Goal: Task Accomplishment & Management: Manage account settings

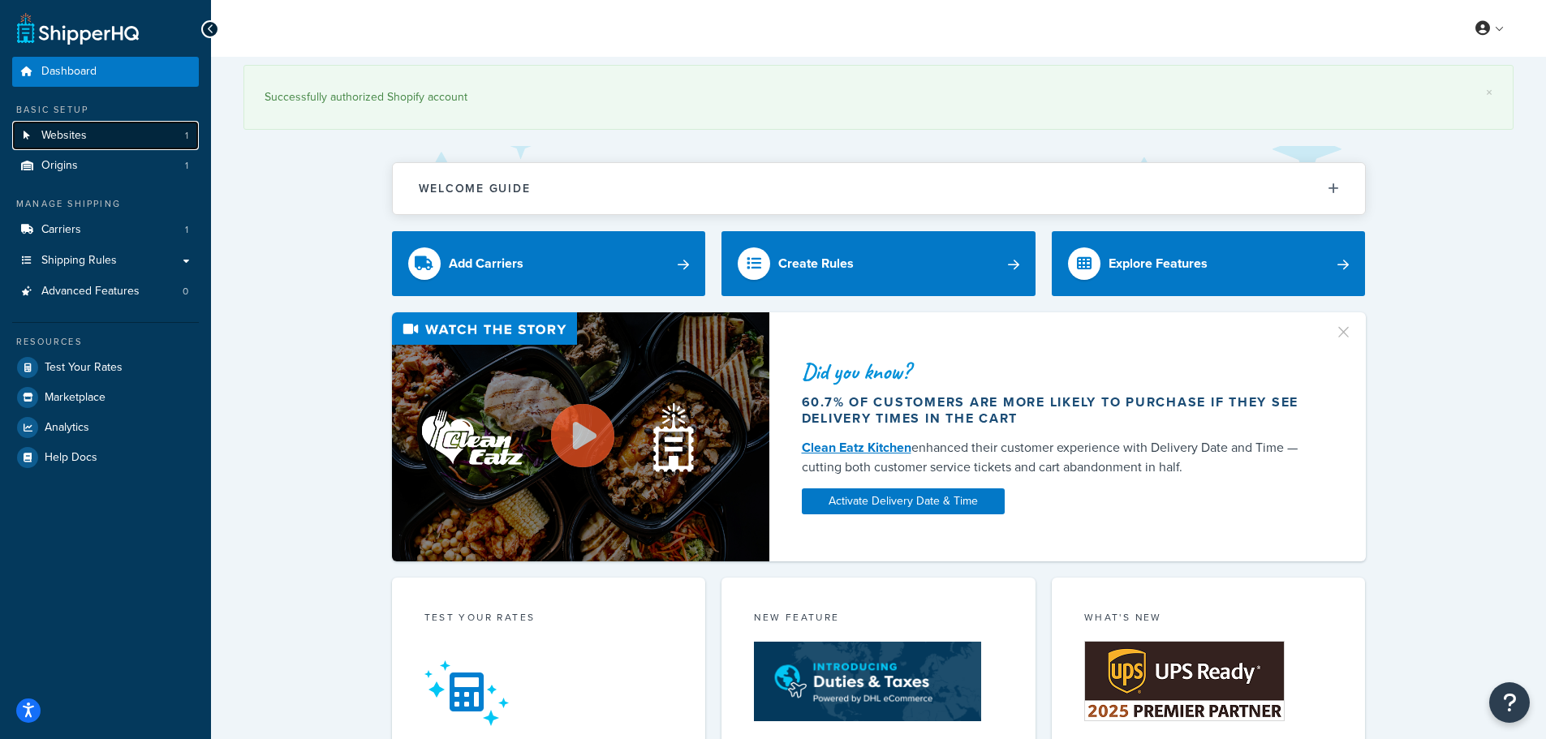
click at [157, 129] on link "Websites 1" at bounding box center [105, 136] width 187 height 30
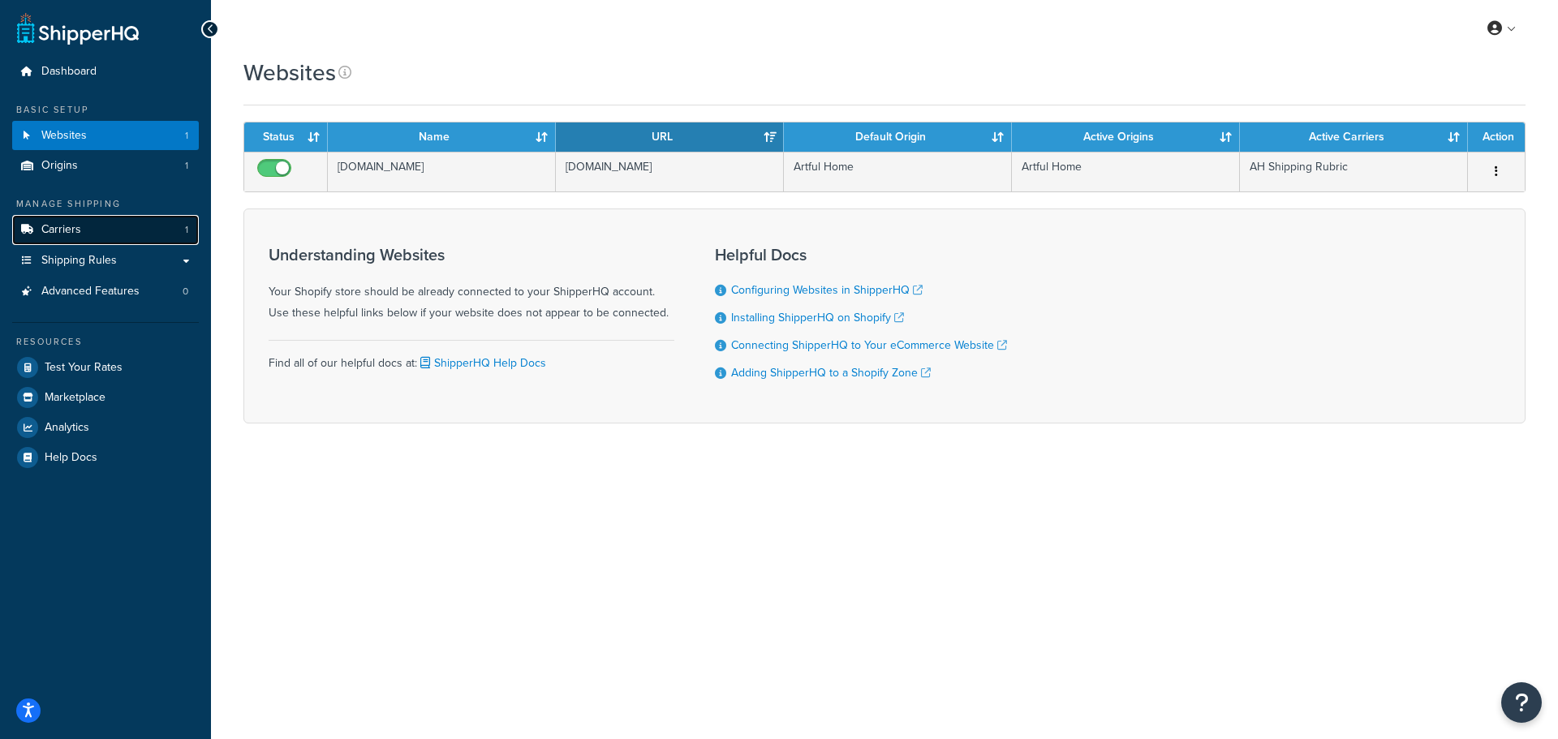
click at [131, 231] on link "Carriers 1" at bounding box center [105, 230] width 187 height 30
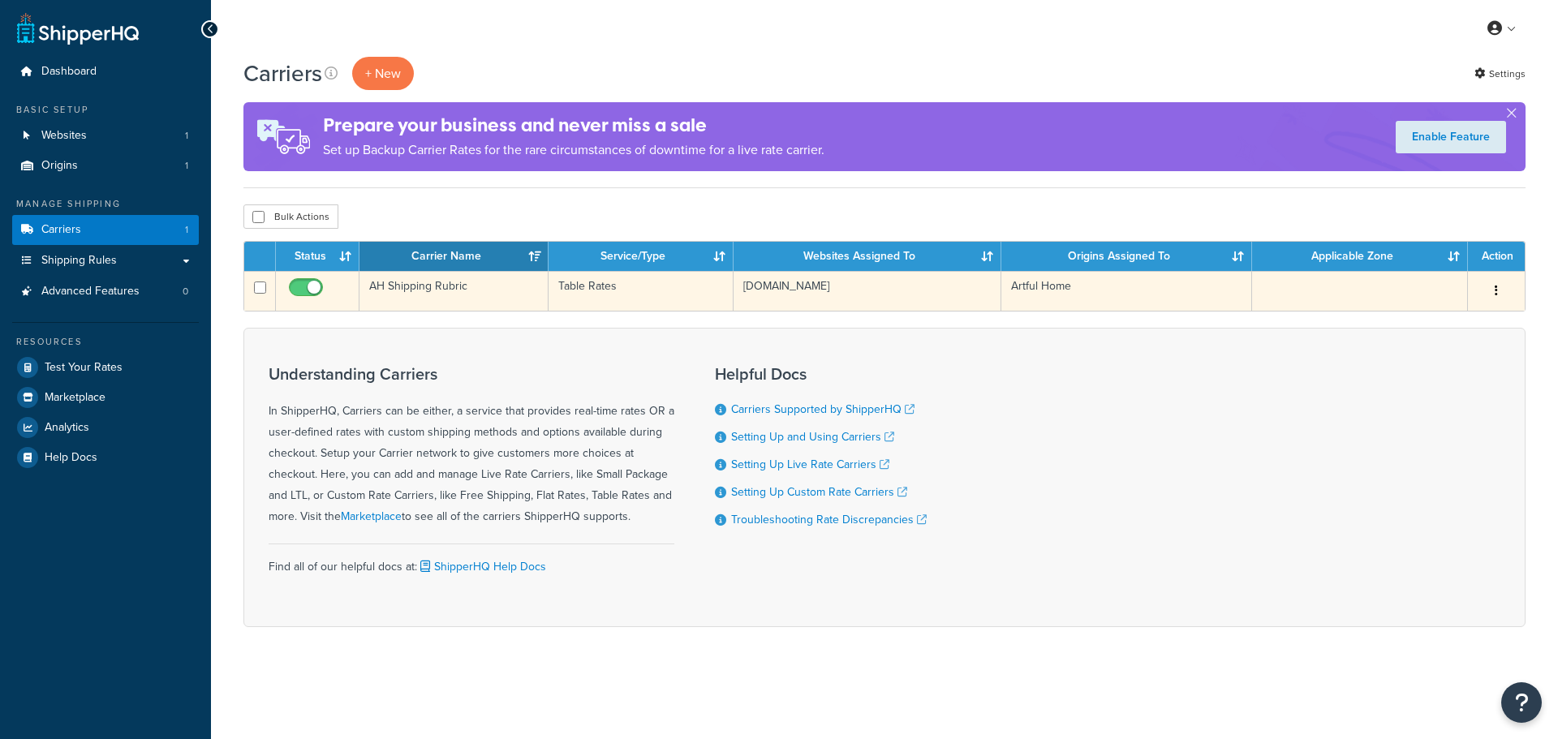
click at [453, 302] on td "AH Shipping Rubric" at bounding box center [454, 291] width 189 height 40
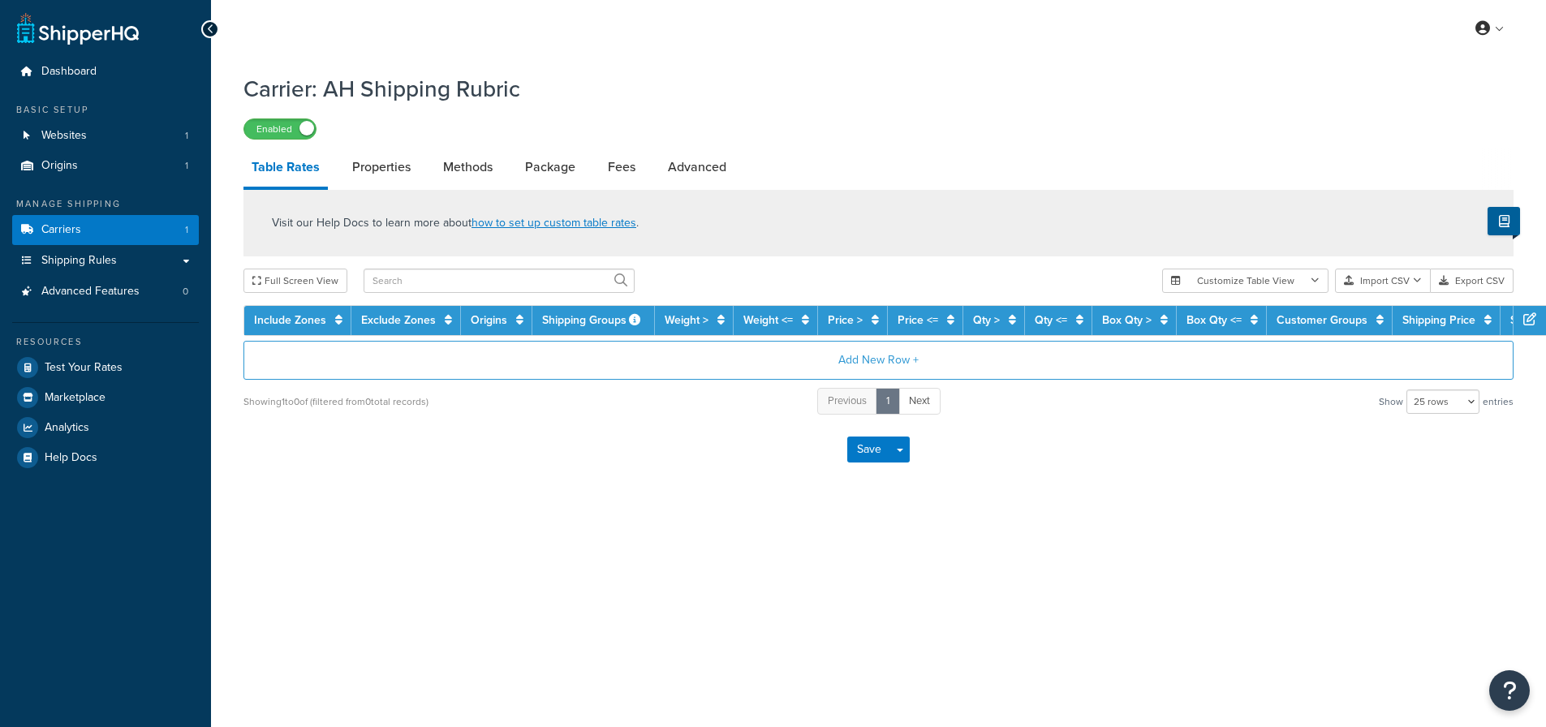
select select "25"
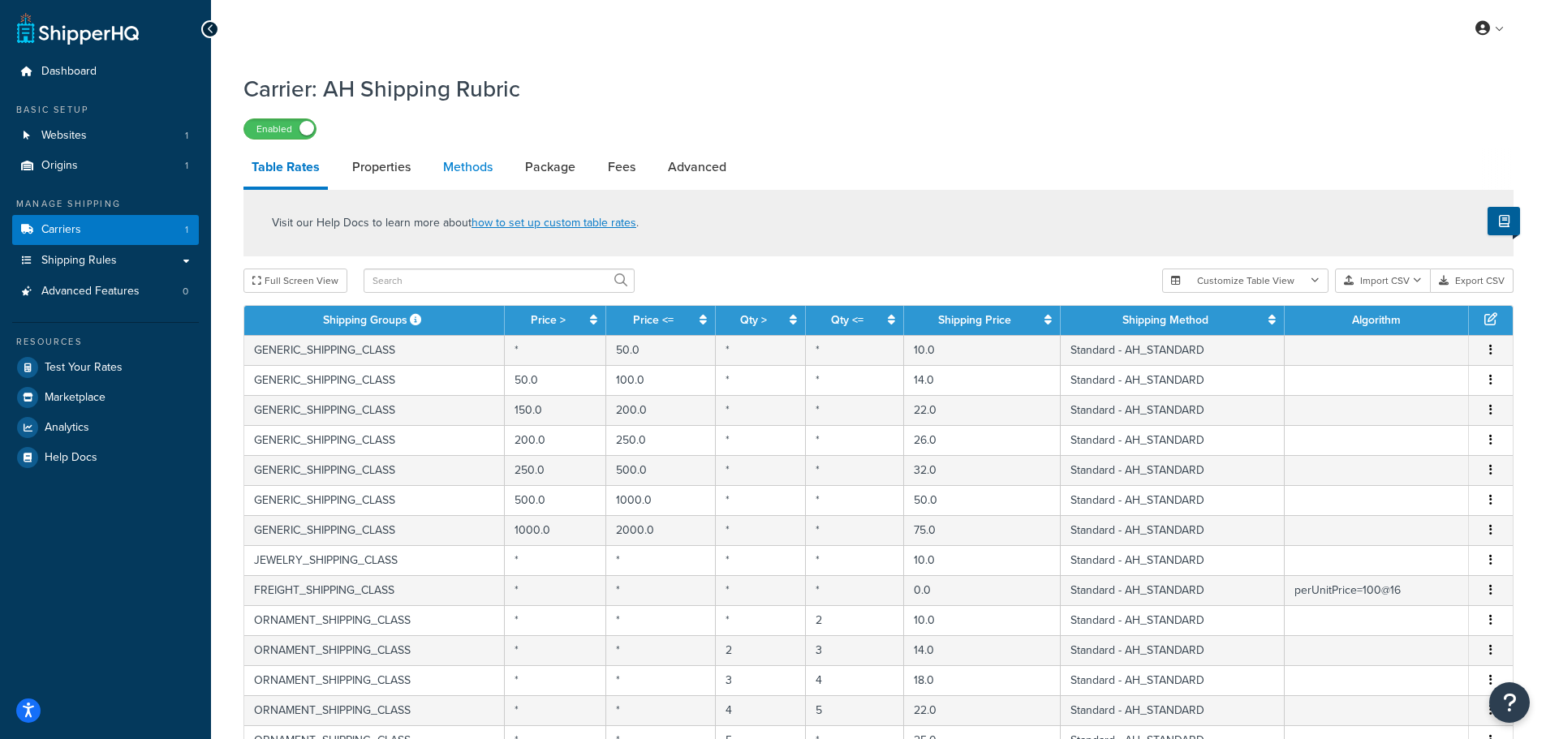
click at [478, 167] on link "Methods" at bounding box center [468, 167] width 66 height 39
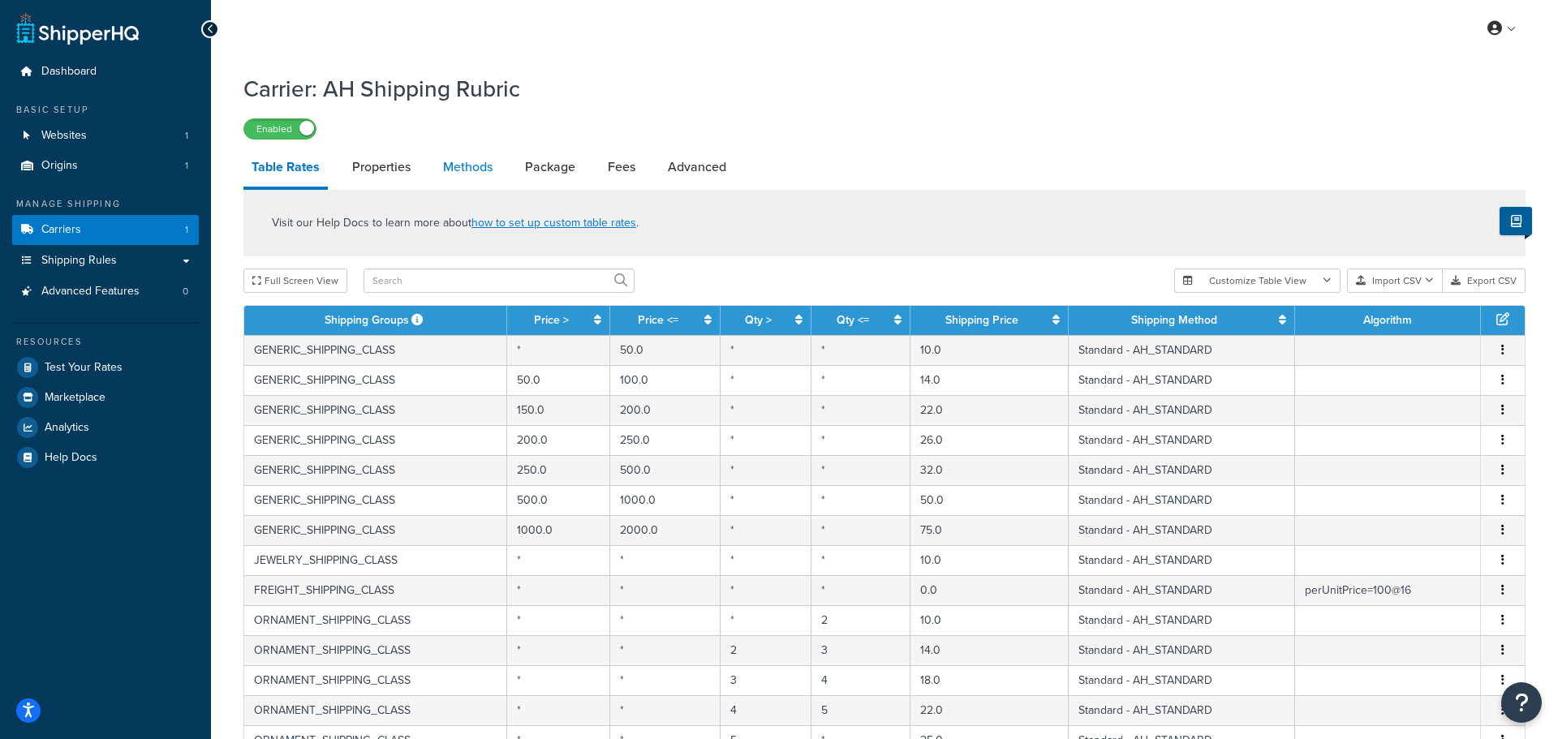
select select "25"
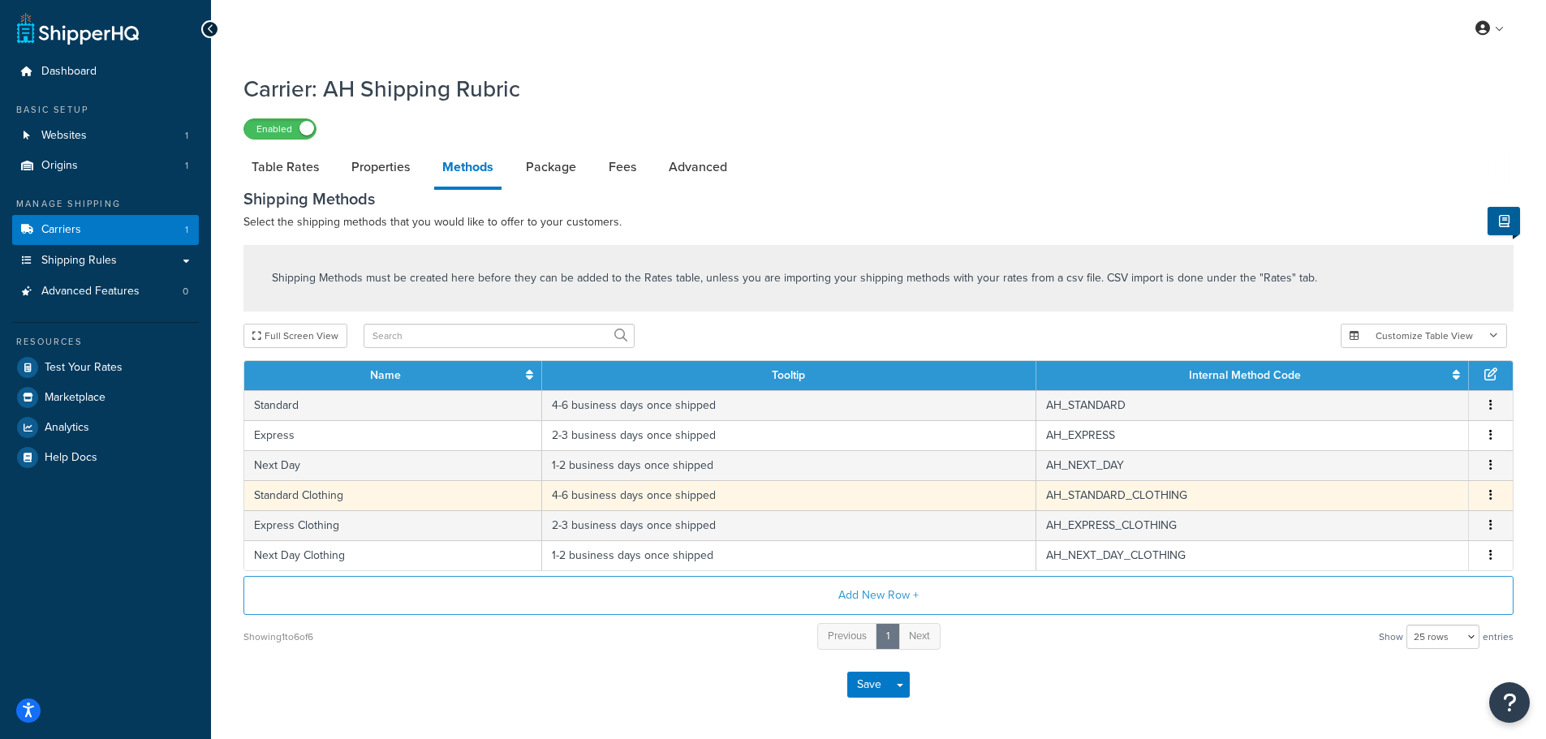
click at [375, 498] on td "Standard Clothing" at bounding box center [393, 495] width 298 height 30
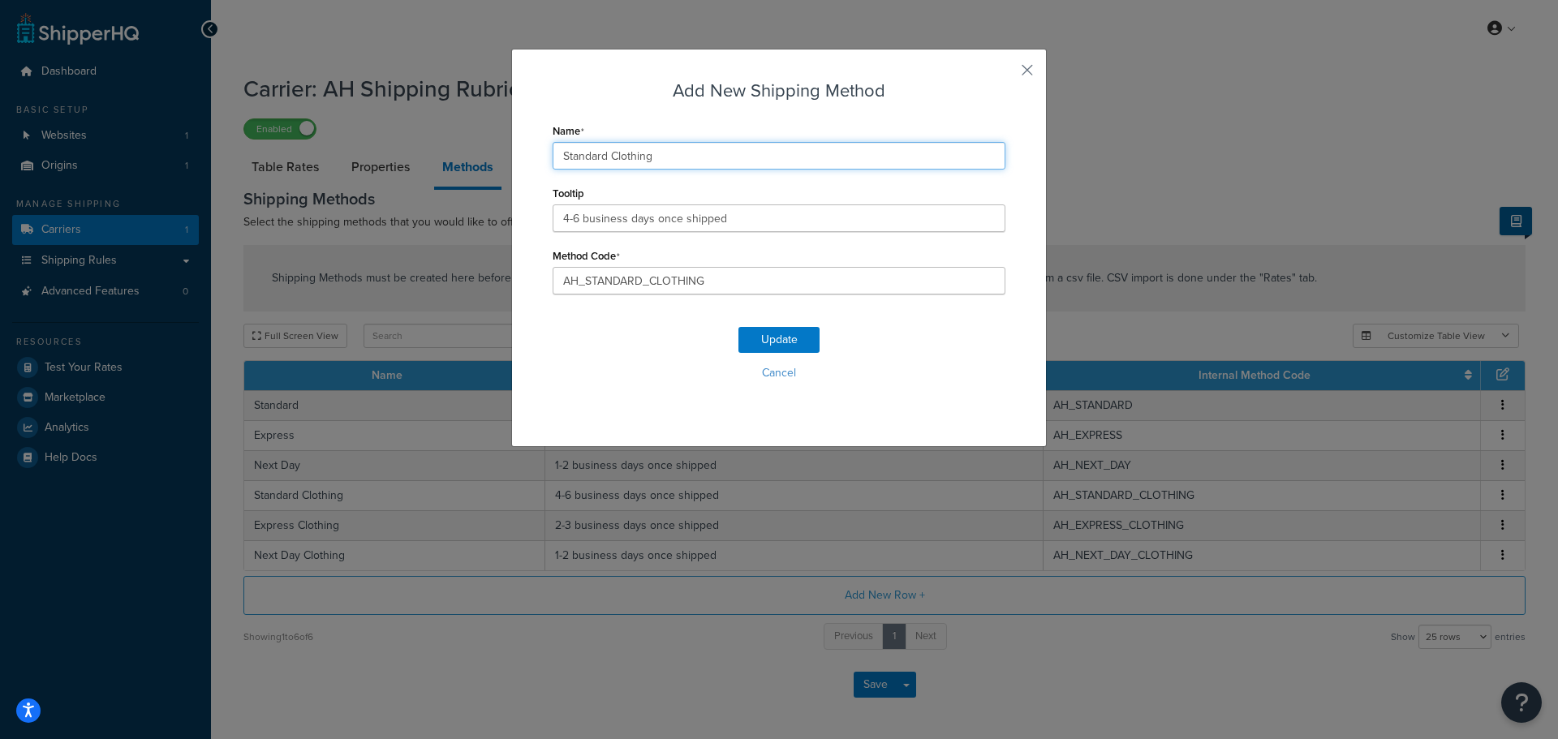
drag, startPoint x: 721, startPoint y: 153, endPoint x: 737, endPoint y: 153, distance: 15.4
click at [726, 153] on input "Standard Clothing" at bounding box center [779, 156] width 453 height 28
drag, startPoint x: 771, startPoint y: 157, endPoint x: 648, endPoint y: 161, distance: 123.4
click at [648, 161] on input "Standard Clothing & More" at bounding box center [779, 156] width 453 height 28
type input "Standard Clothing & More"
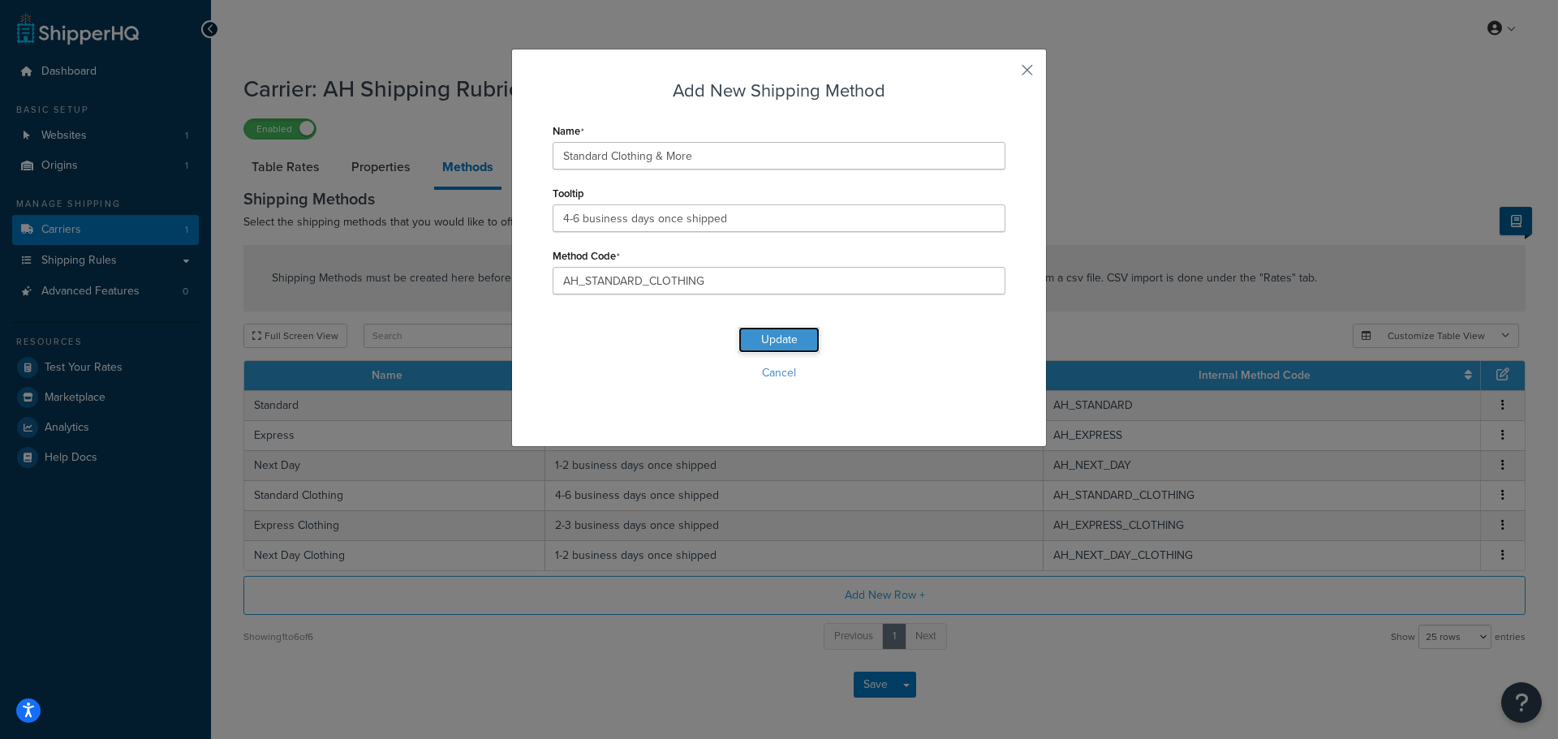
click at [803, 338] on button "Update" at bounding box center [779, 340] width 81 height 26
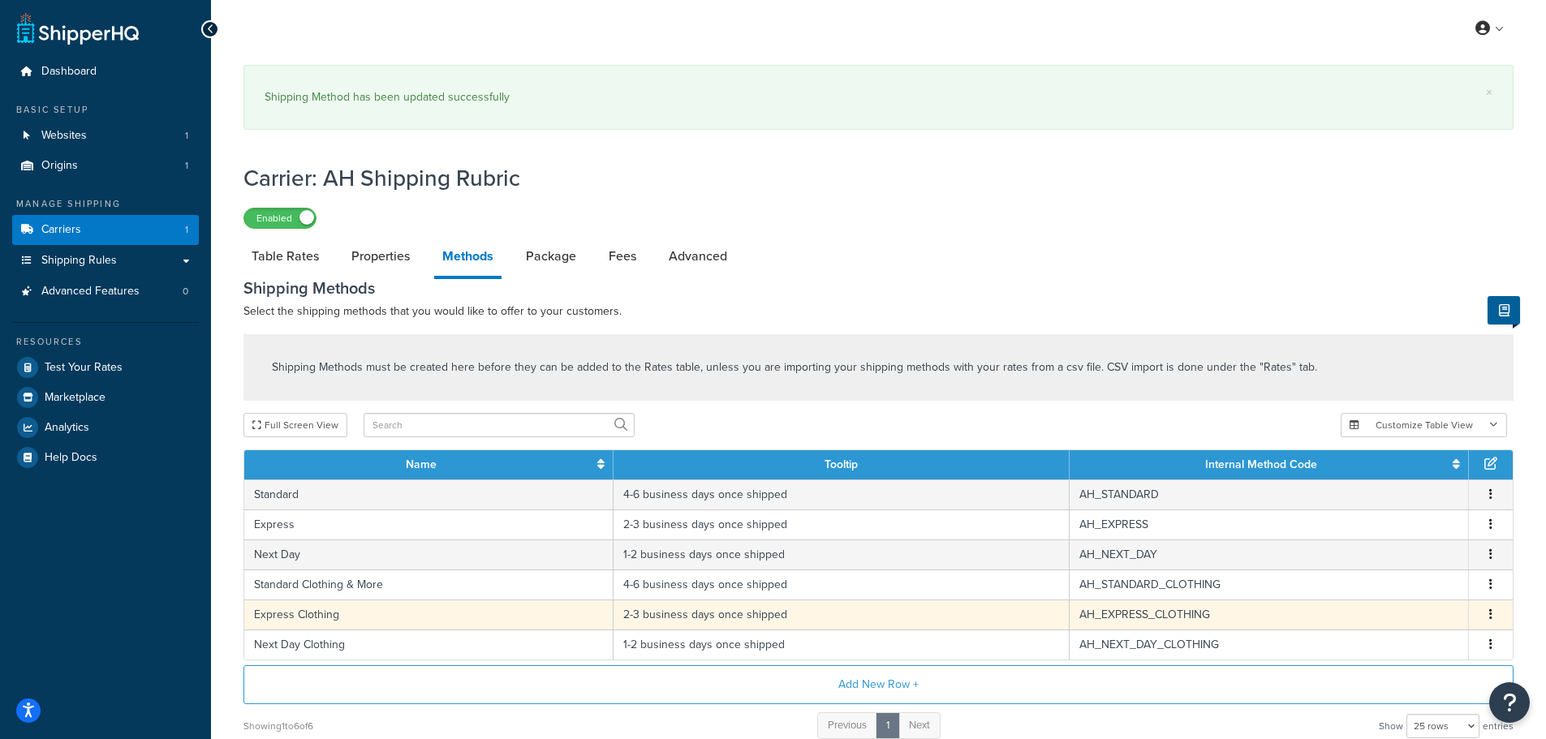
click at [364, 600] on td "Express Clothing" at bounding box center [428, 615] width 369 height 30
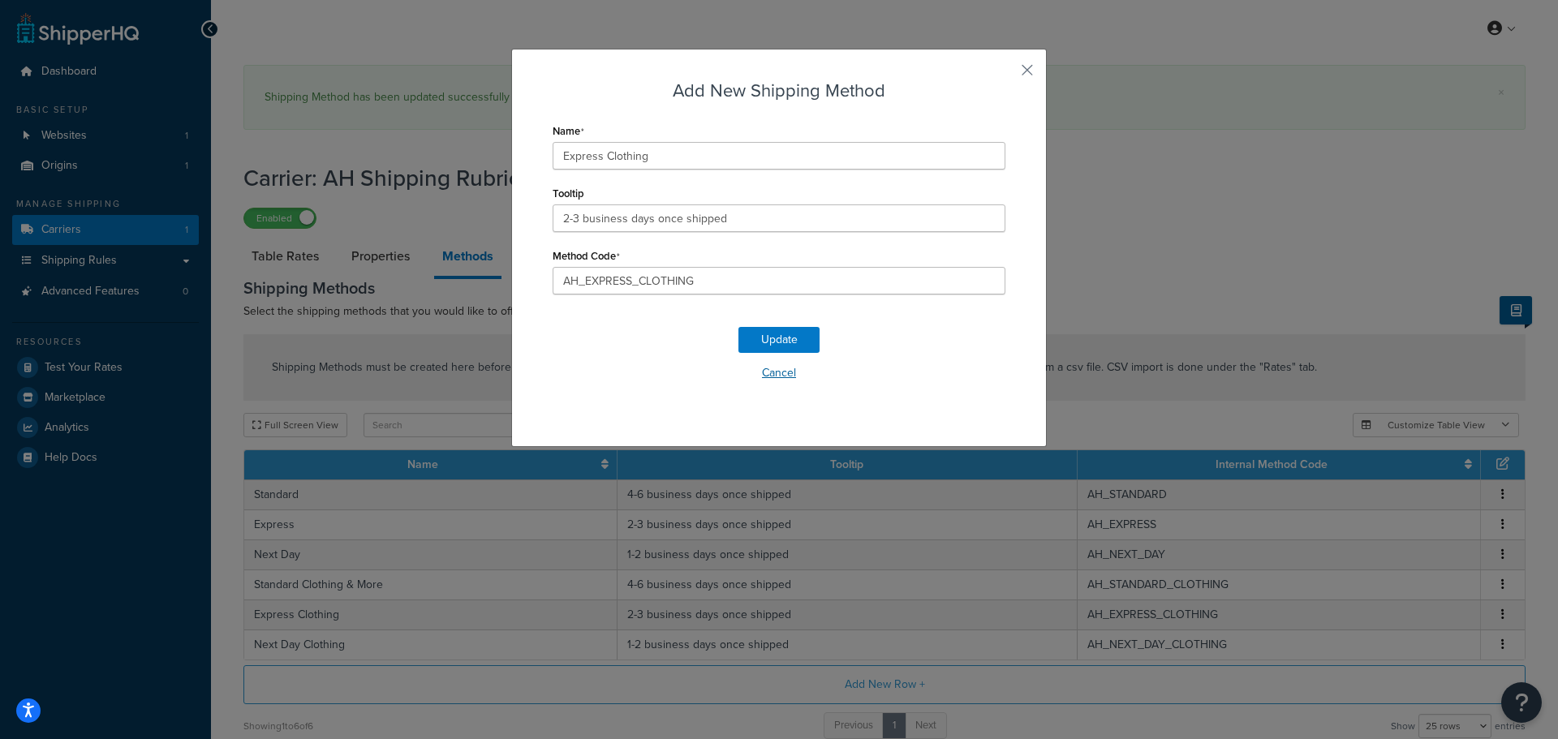
click at [757, 381] on button "Cancel" at bounding box center [779, 373] width 453 height 24
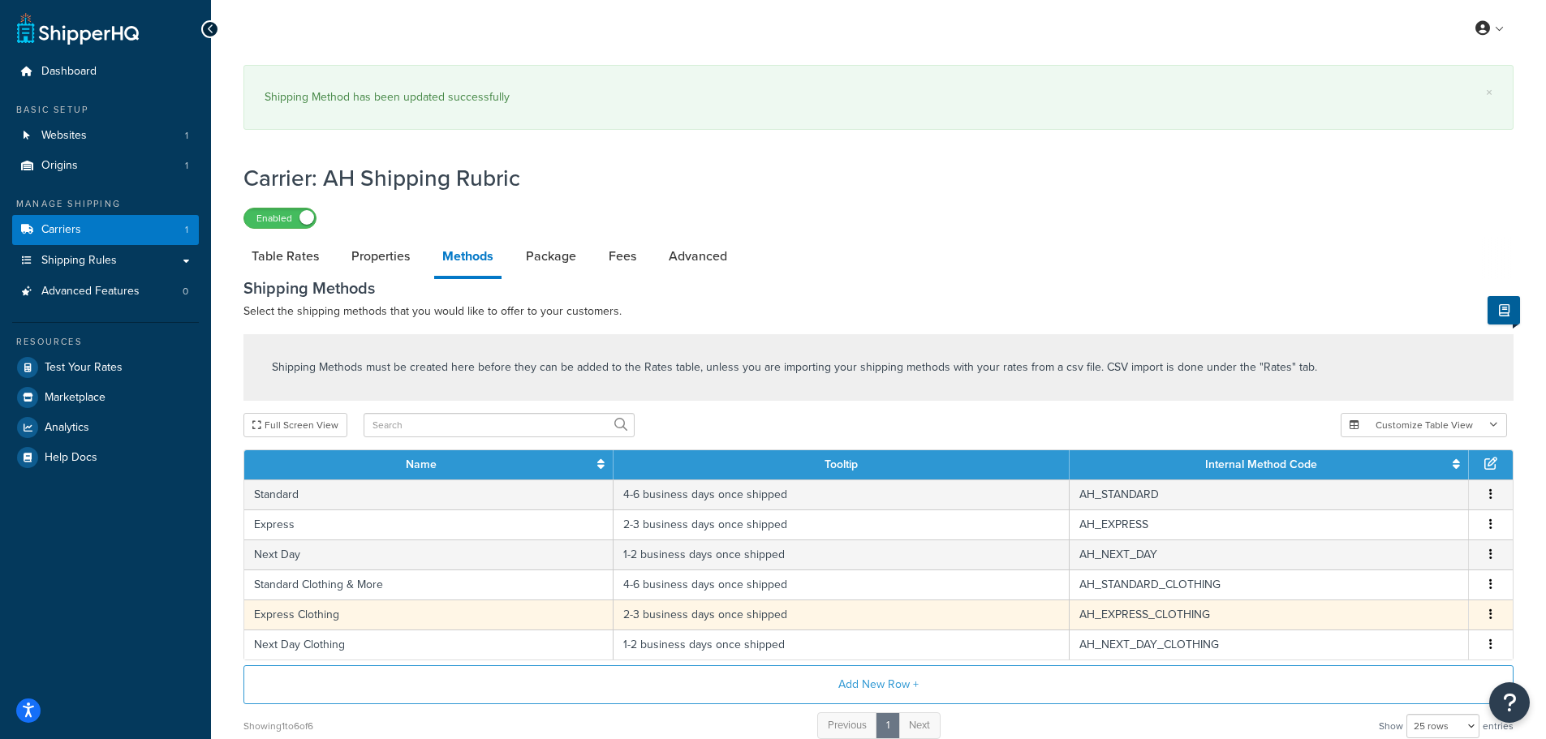
click at [377, 627] on td "Express Clothing" at bounding box center [428, 615] width 369 height 30
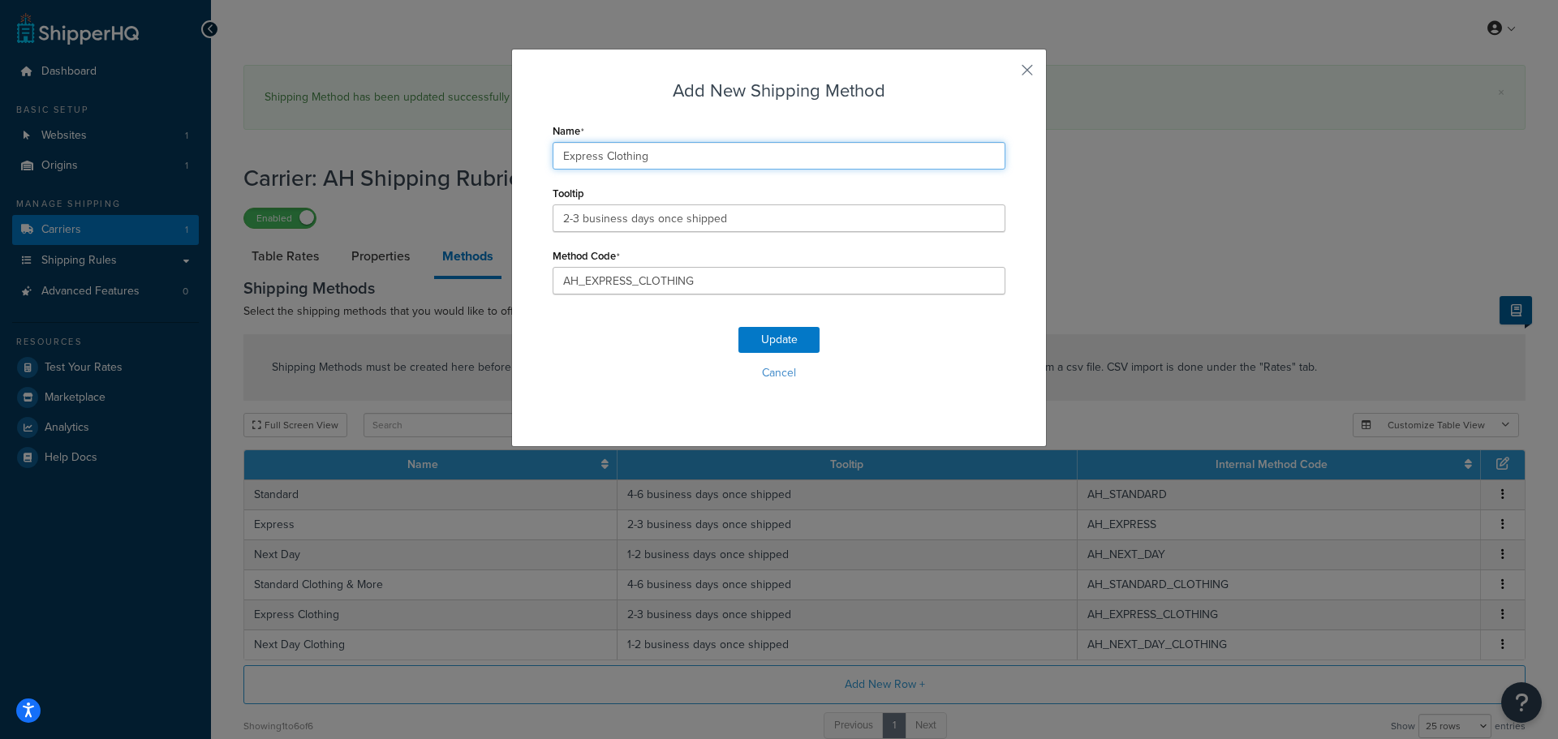
click at [721, 144] on input "Express Clothing" at bounding box center [779, 156] width 453 height 28
paste input "& More"
click at [643, 158] on input "Express Clothing & More" at bounding box center [779, 156] width 453 height 28
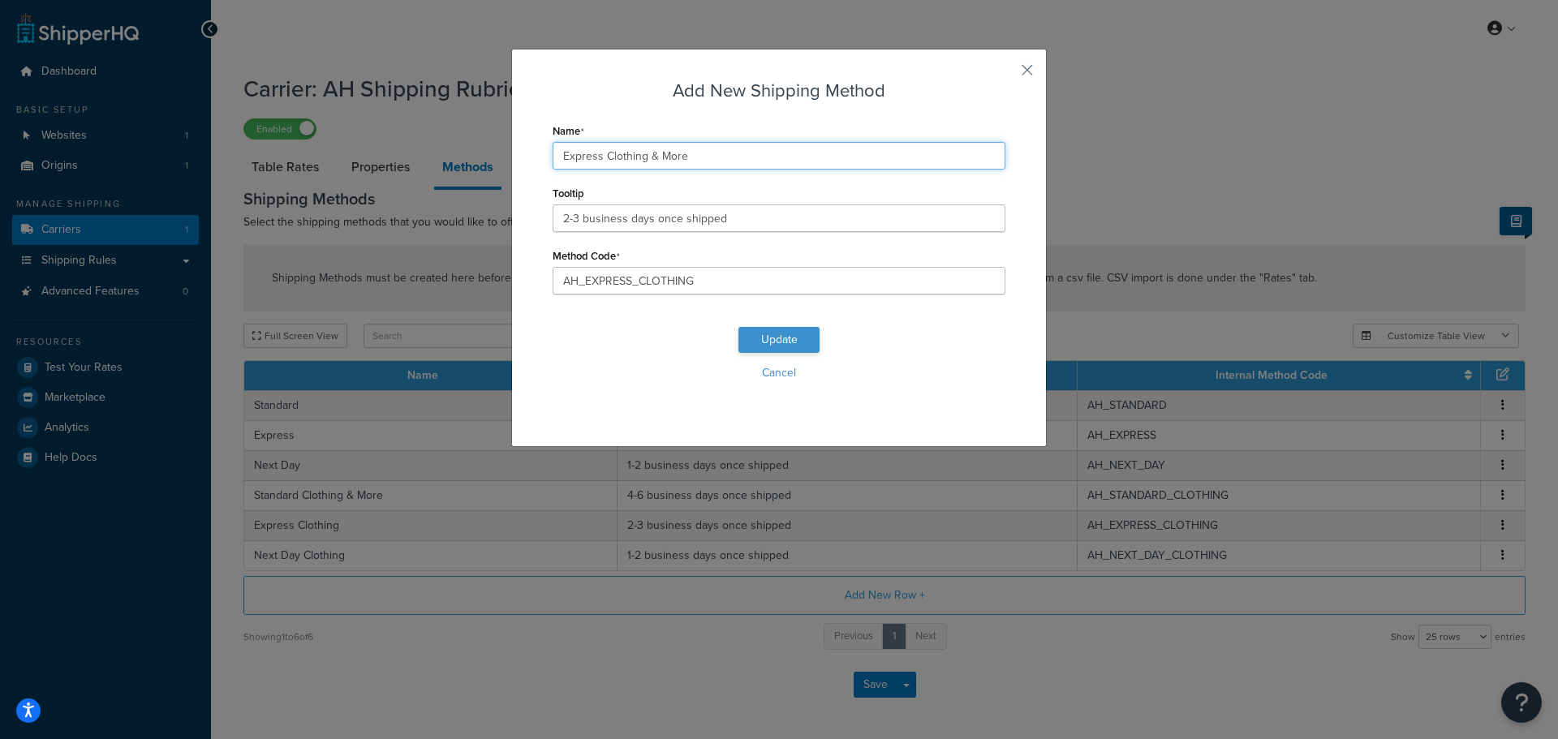
type input "Express Clothing & More"
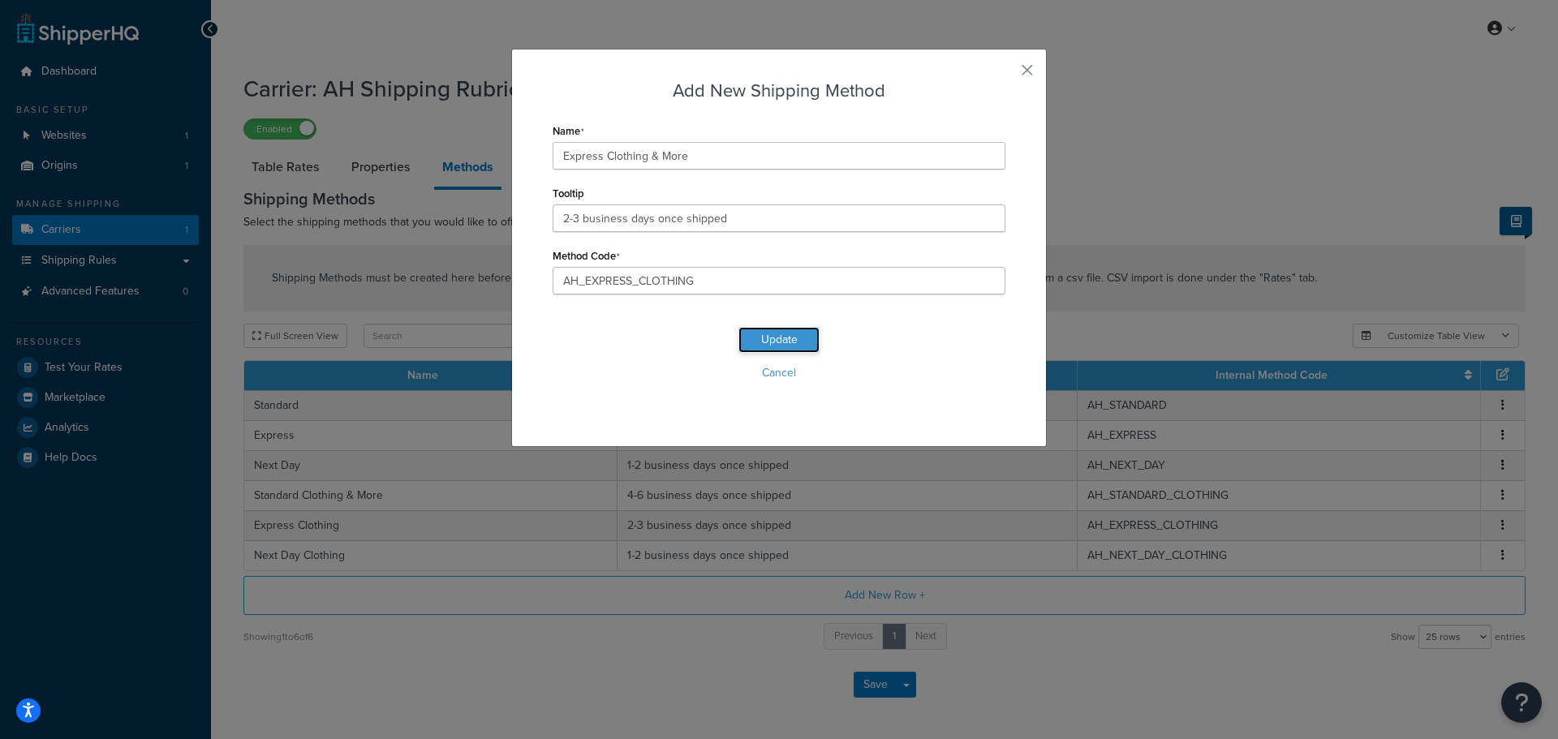
click at [756, 339] on button "Update" at bounding box center [779, 340] width 81 height 26
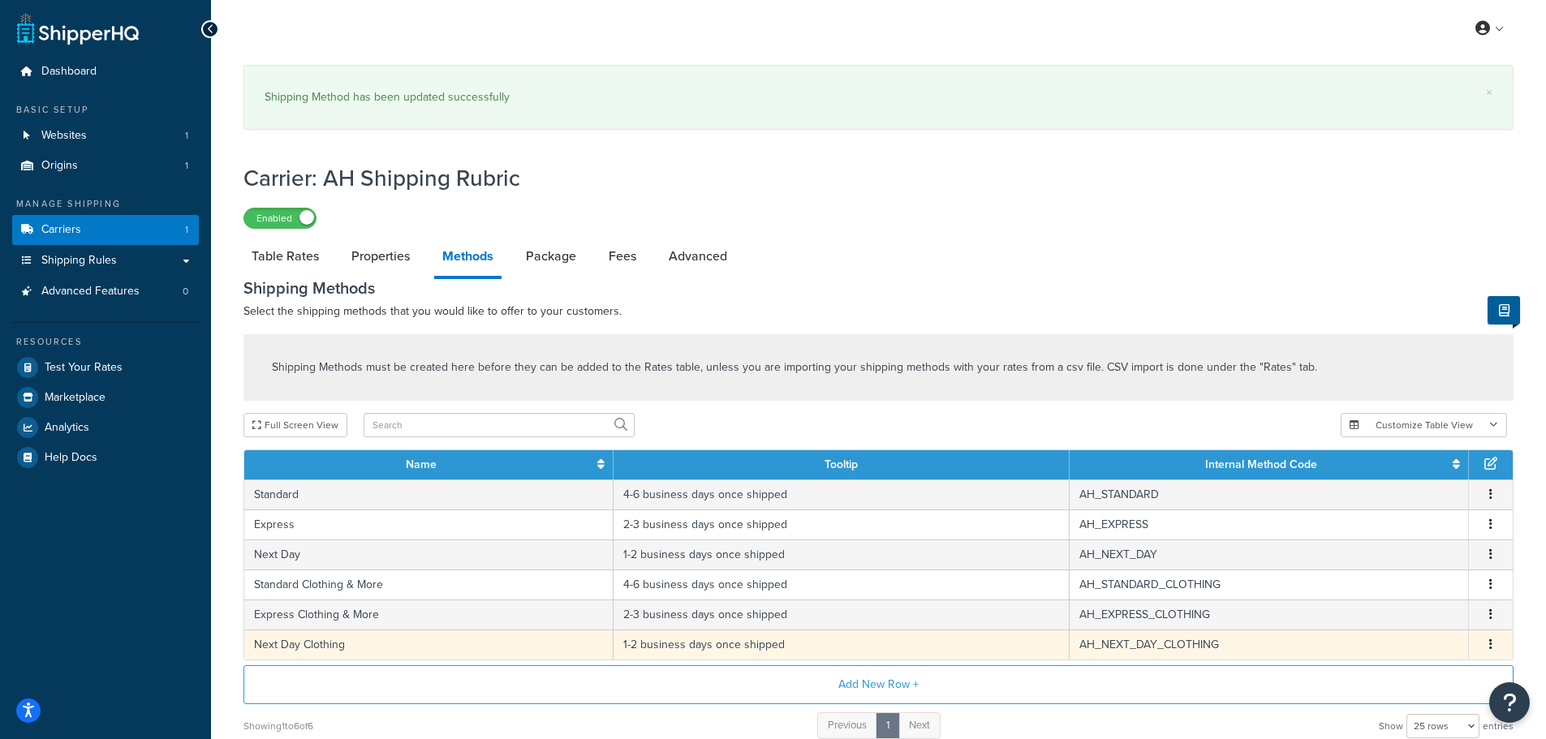
click at [359, 653] on td "Next Day Clothing" at bounding box center [428, 645] width 369 height 30
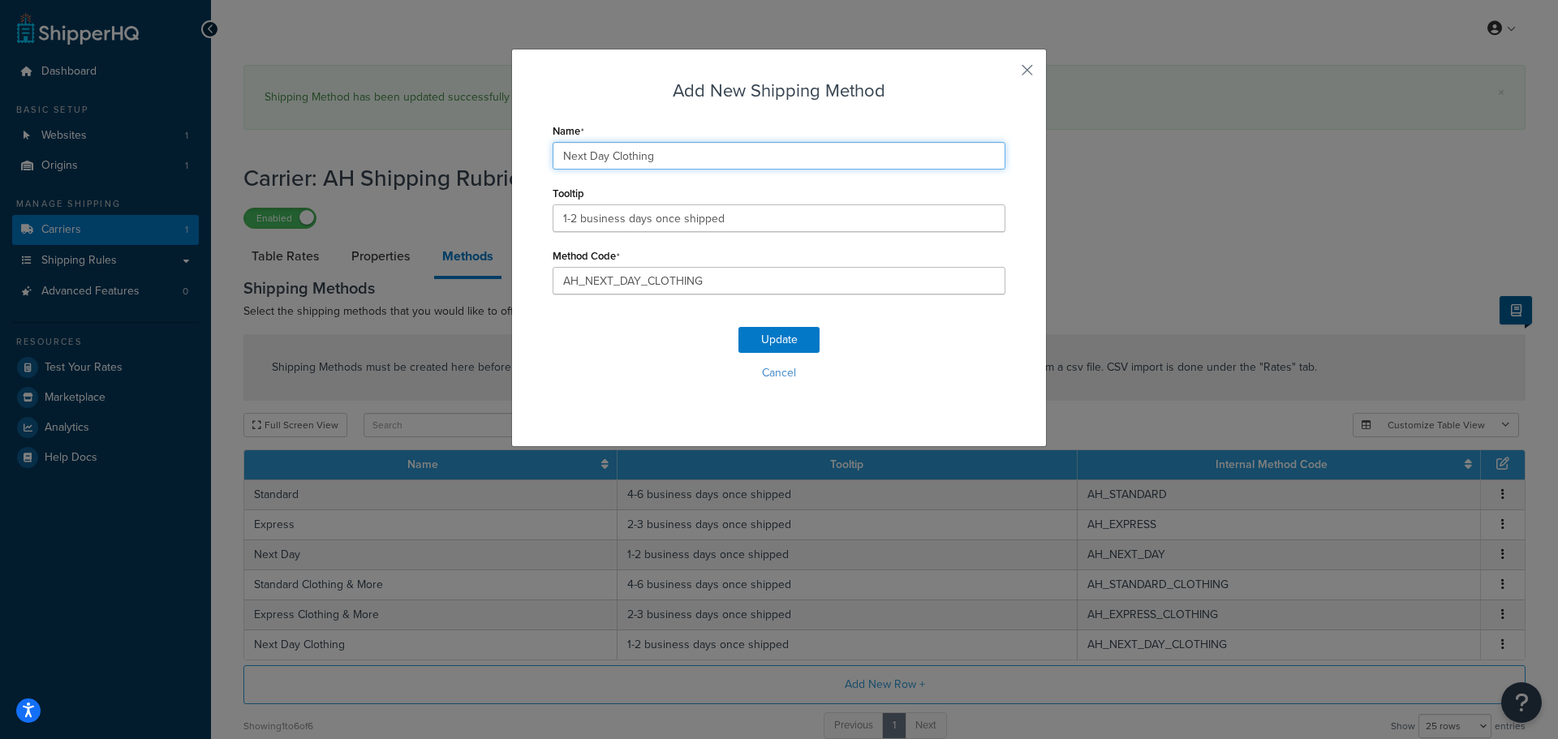
click at [703, 166] on input "Next Day Clothing" at bounding box center [779, 156] width 453 height 28
paste input "& More"
type input "Next Day Clothing & More"
click at [764, 337] on button "Update" at bounding box center [779, 340] width 81 height 26
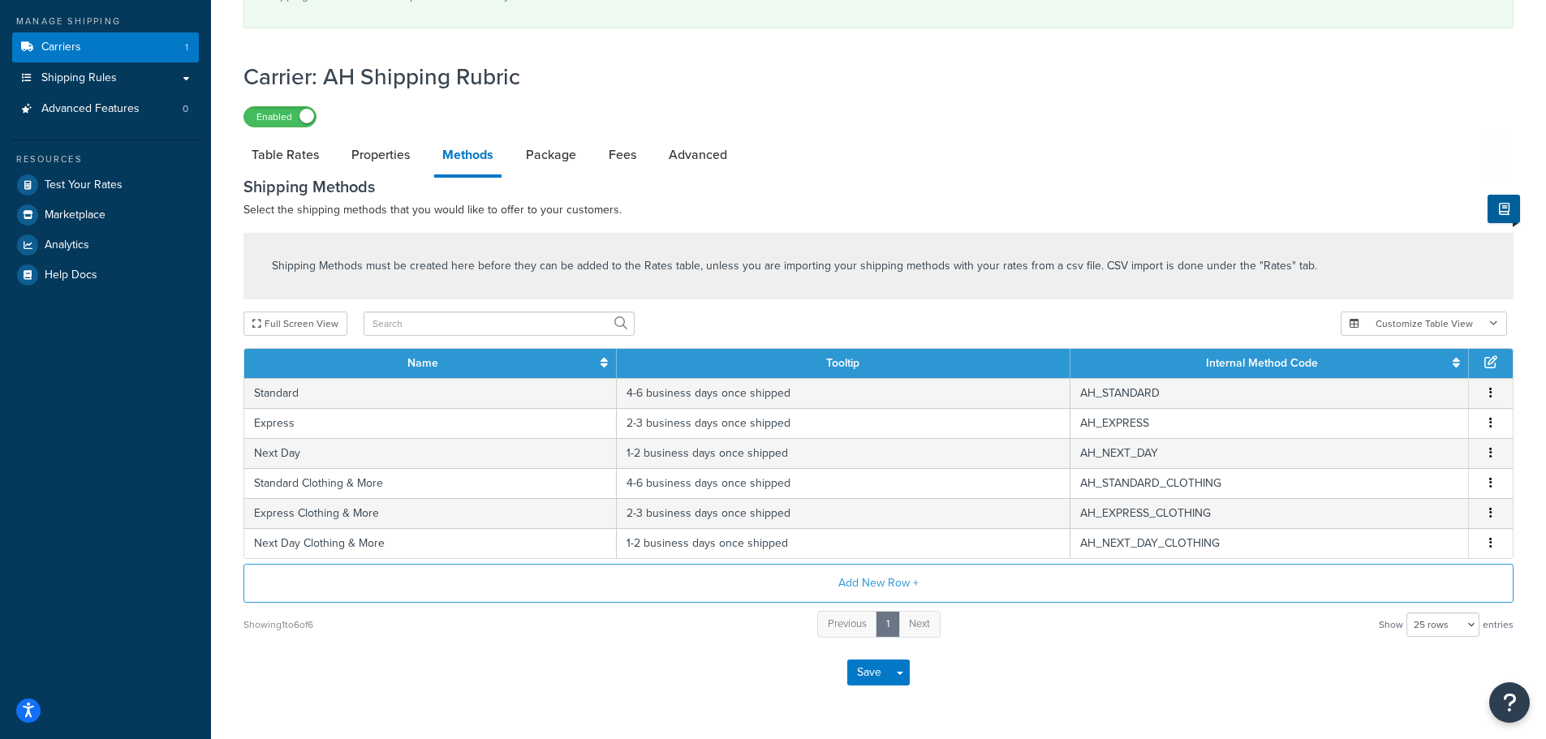
scroll to position [233, 0]
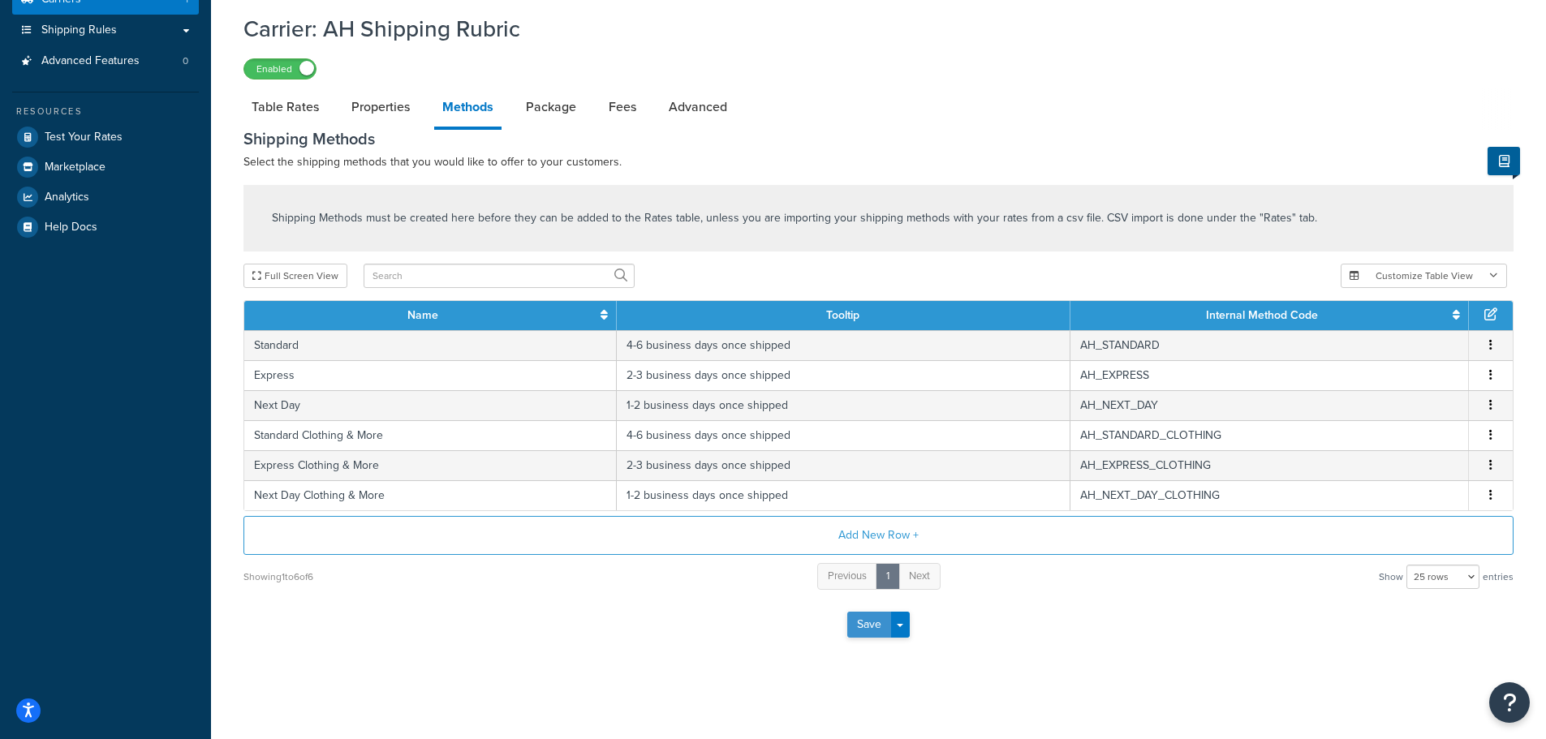
click at [880, 627] on button "Save" at bounding box center [869, 625] width 44 height 26
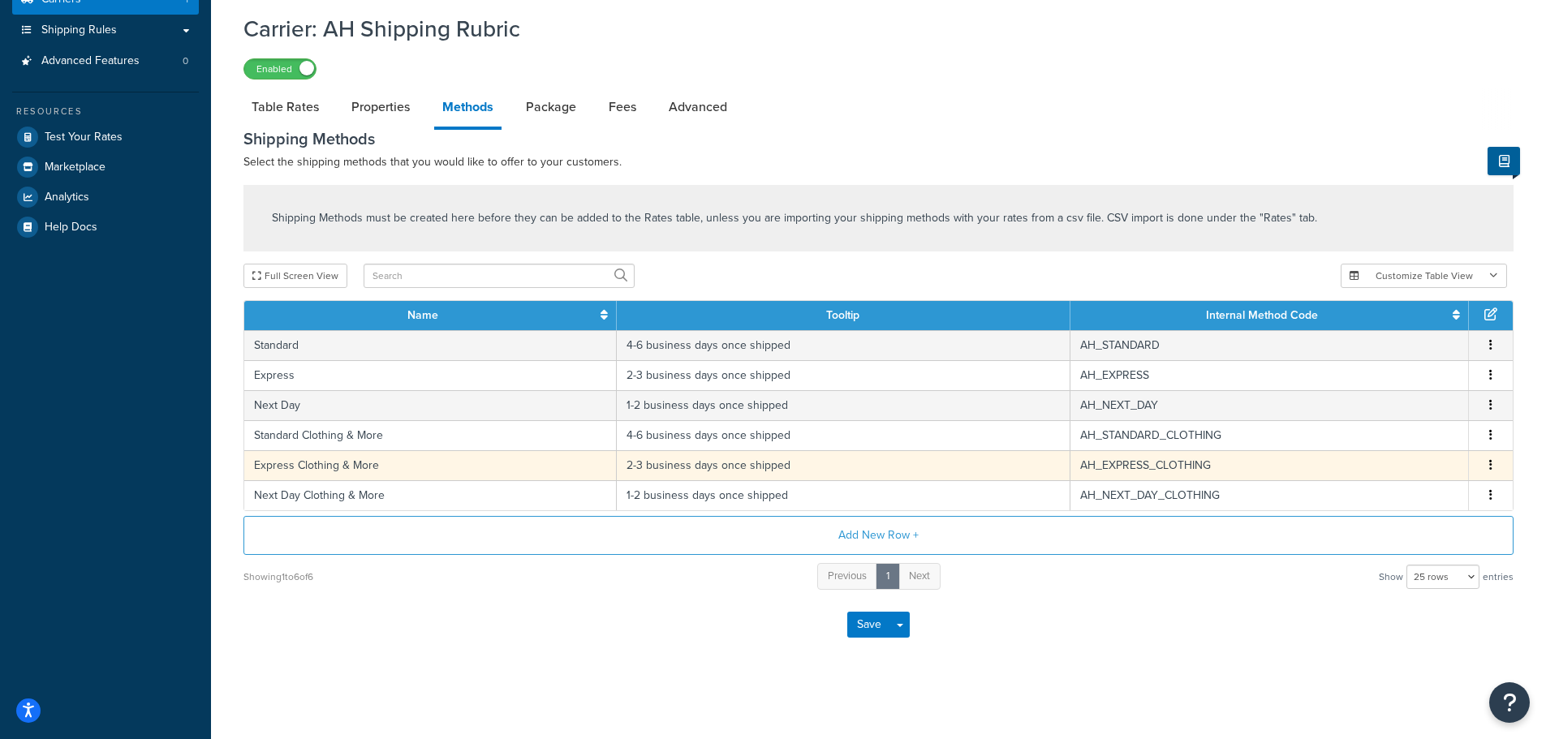
scroll to position [0, 0]
